Goal: Task Accomplishment & Management: Use online tool/utility

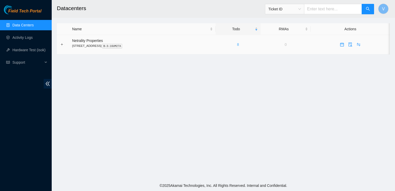
click at [239, 42] on link "8" at bounding box center [238, 44] width 2 height 4
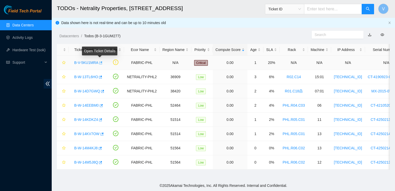
click at [100, 64] on icon "button" at bounding box center [101, 63] width 4 height 4
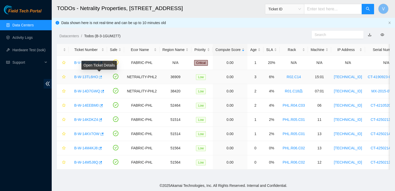
click at [100, 77] on icon "button" at bounding box center [100, 77] width 3 height 3
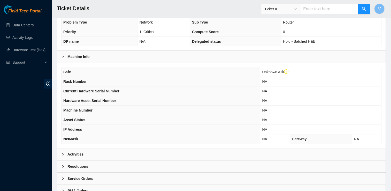
scroll to position [149, 0]
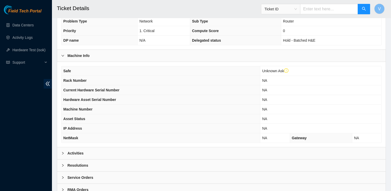
click at [93, 150] on div "Activities" at bounding box center [221, 153] width 329 height 12
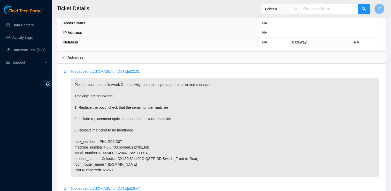
scroll to position [244, 0]
drag, startPoint x: 210, startPoint y: 123, endPoint x: 231, endPoint y: 163, distance: 45.2
click at [231, 163] on p "Please reach out to Network Connectivity team to suspend port prior to maintena…" at bounding box center [225, 127] width 309 height 99
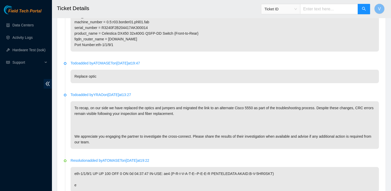
scroll to position [379, 0]
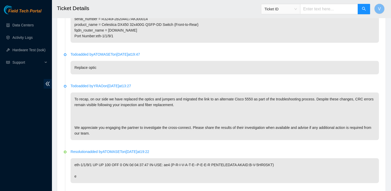
click at [231, 163] on p "eth-1/1/9/1 UP UP 100 OFF 0 ON 0d 04:37:47 IN-USE: ae4 (P-R-I-V-A-T-E--P-E-E-R …" at bounding box center [225, 170] width 309 height 25
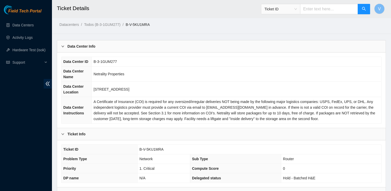
scroll to position [0, 0]
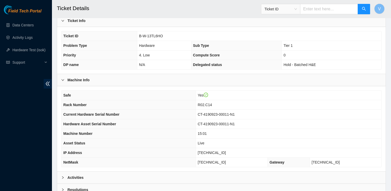
scroll to position [158, 0]
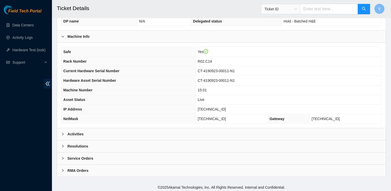
click at [129, 137] on div "Activities" at bounding box center [221, 134] width 329 height 12
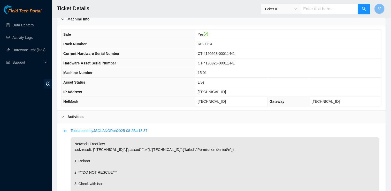
scroll to position [175, 0]
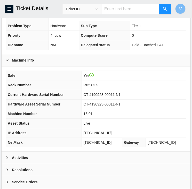
scroll to position [185, 0]
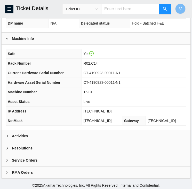
click at [102, 133] on div "Activities" at bounding box center [96, 136] width 189 height 12
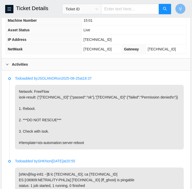
scroll to position [256, 0]
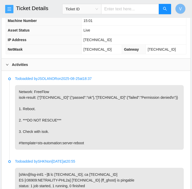
click at [11, 11] on button "button" at bounding box center [9, 9] width 8 height 8
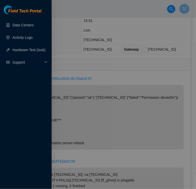
click at [70, 37] on div at bounding box center [98, 94] width 196 height 189
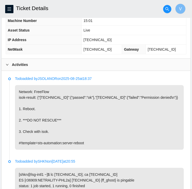
click at [101, 38] on span "[TECHNICAL_ID]" at bounding box center [98, 40] width 28 height 4
copy span "[TECHNICAL_ID]"
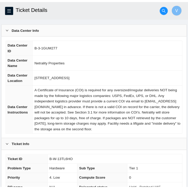
scroll to position [0, 0]
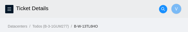
click at [167, 32] on html "FTP Data Centers Activity Logs Hardware Test (isok) Support Ticket Details V Da…" at bounding box center [94, 16] width 188 height 32
click at [153, 23] on div "Datacenters / Todos (B-3-1GUM277) / B-W-13TL6HO /" at bounding box center [94, 14] width 188 height 29
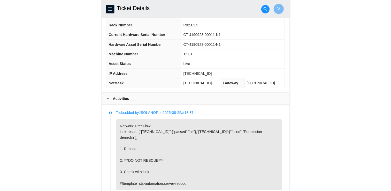
scroll to position [222, 0]
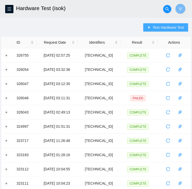
click at [164, 28] on span "Run Hardware Test" at bounding box center [168, 28] width 31 height 6
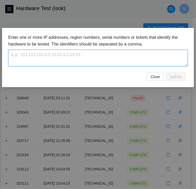
click at [98, 56] on textarea at bounding box center [98, 58] width 180 height 17
paste textarea "[TECHNICAL_ID]"
type textarea "[TECHNICAL_ID]"
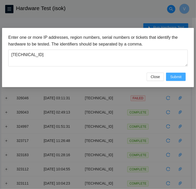
click at [174, 78] on span "Submit" at bounding box center [175, 77] width 11 height 6
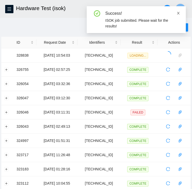
click at [179, 14] on icon "close" at bounding box center [179, 13] width 4 height 4
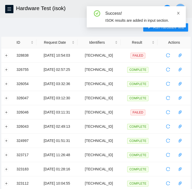
click at [180, 14] on icon "close" at bounding box center [178, 13] width 3 height 3
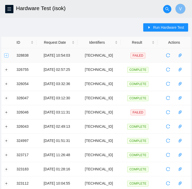
click at [6, 56] on button "Expand row" at bounding box center [6, 55] width 4 height 4
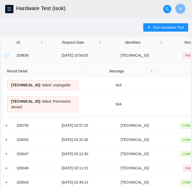
click at [6, 56] on button "Collapse row" at bounding box center [6, 55] width 4 height 4
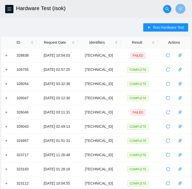
click at [52, 18] on main "Hardware Test (isok) V Run Hardware Test ID Request Date Identifiers Result Act…" at bounding box center [96, 175] width 192 height 351
click at [151, 32] on div "Run Hardware Test" at bounding box center [168, 29] width 48 height 13
click at [158, 30] on span "Run Hardware Test" at bounding box center [168, 28] width 31 height 6
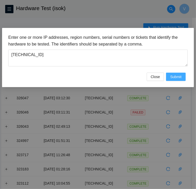
click at [173, 75] on span "Submit" at bounding box center [175, 77] width 11 height 6
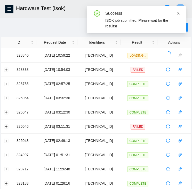
click at [178, 14] on icon "close" at bounding box center [179, 13] width 4 height 4
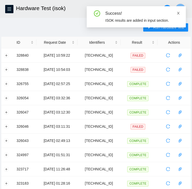
click at [180, 12] on icon "close" at bounding box center [179, 13] width 4 height 4
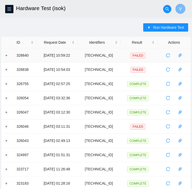
click at [9, 58] on td at bounding box center [7, 55] width 12 height 14
click at [4, 55] on td at bounding box center [7, 55] width 12 height 14
click at [6, 56] on button "Expand row" at bounding box center [6, 55] width 4 height 4
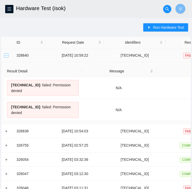
click at [6, 56] on button "Collapse row" at bounding box center [6, 55] width 4 height 4
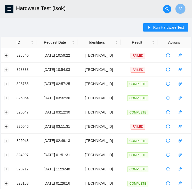
click at [86, 10] on h2 "Hardware Test (isok)" at bounding box center [80, 8] width 128 height 17
click at [151, 27] on icon "caret-right" at bounding box center [150, 27] width 2 height 3
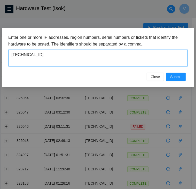
click at [65, 54] on textarea "[TECHNICAL_ID]" at bounding box center [98, 58] width 180 height 17
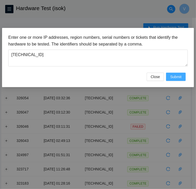
click at [177, 77] on span "Submit" at bounding box center [175, 77] width 11 height 6
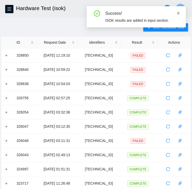
click at [180, 14] on icon "close" at bounding box center [179, 13] width 4 height 4
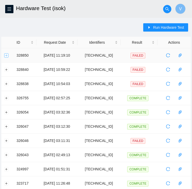
click at [6, 54] on button "Expand row" at bounding box center [6, 55] width 4 height 4
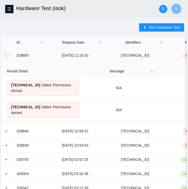
click at [6, 55] on button "Collapse row" at bounding box center [6, 55] width 4 height 4
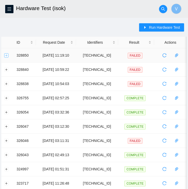
click at [6, 55] on button "Expand row" at bounding box center [6, 55] width 4 height 4
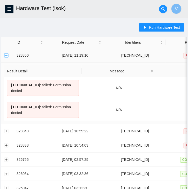
click at [6, 55] on button "Collapse row" at bounding box center [6, 55] width 4 height 4
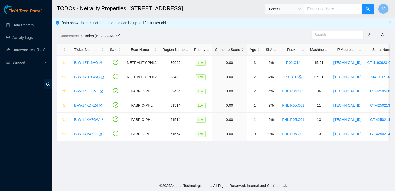
click at [195, 38] on ol "Datacenters / Todos (B-3-1GUM277) /" at bounding box center [184, 36] width 250 height 6
